Goal: Task Accomplishment & Management: Use online tool/utility

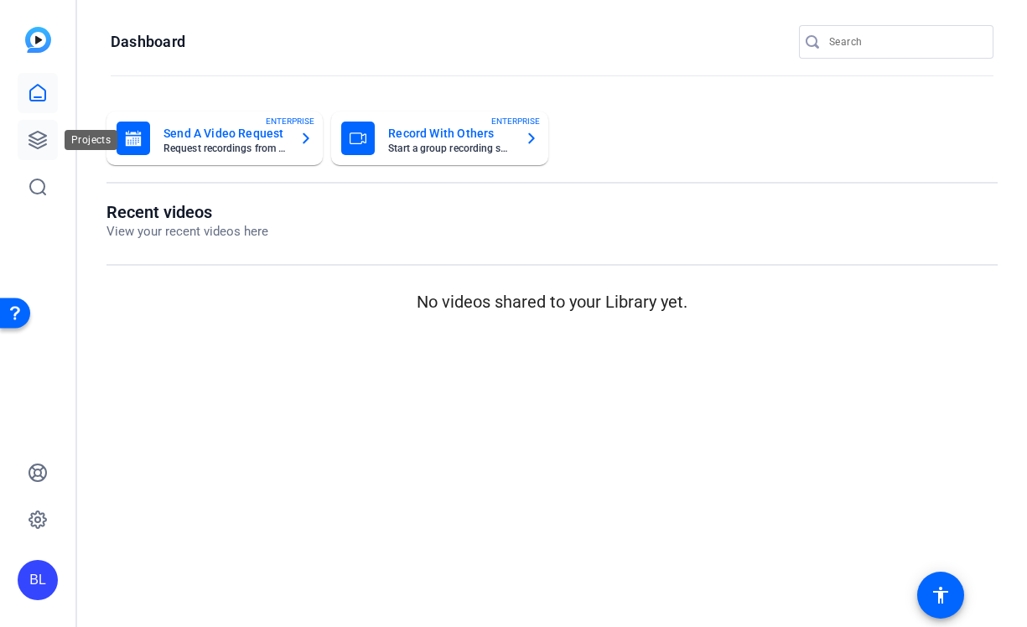
click at [36, 134] on icon at bounding box center [38, 140] width 20 height 20
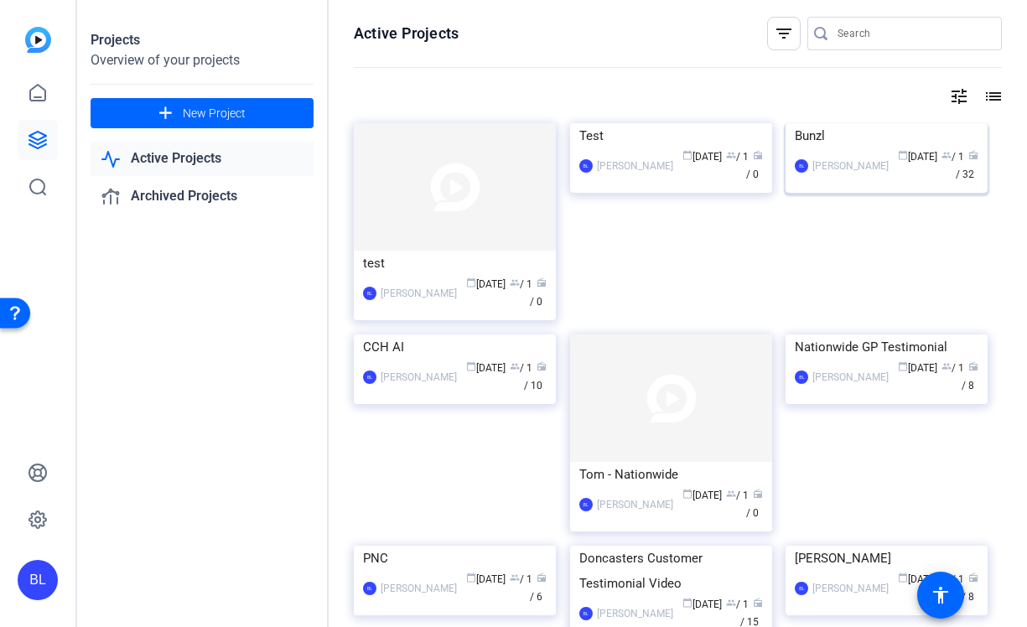
click at [881, 148] on div "Bunzl" at bounding box center [886, 135] width 184 height 25
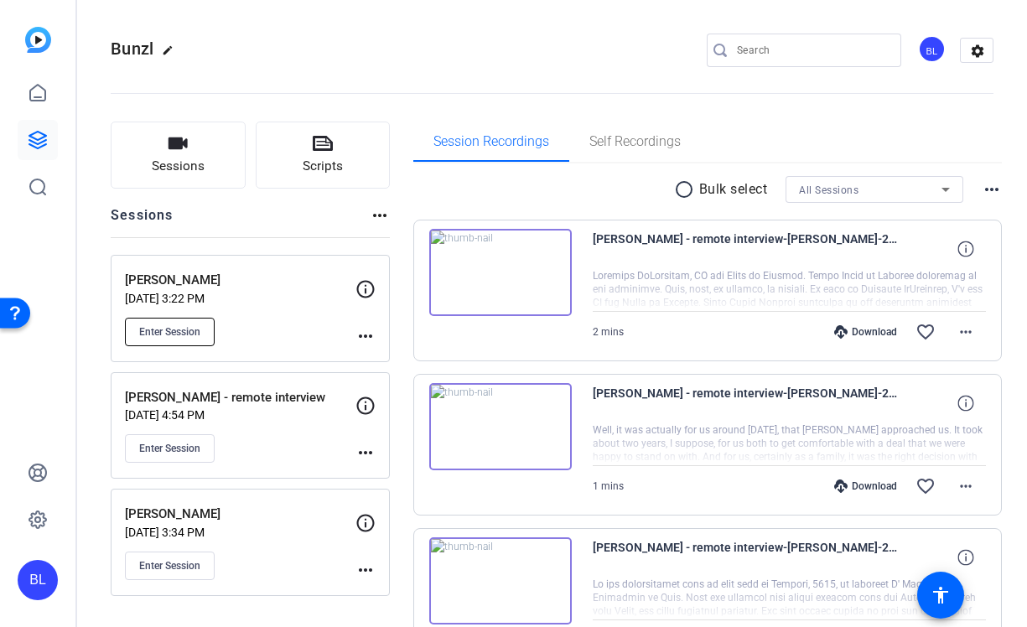
click at [188, 333] on span "Enter Session" at bounding box center [169, 331] width 61 height 13
